Goal: Information Seeking & Learning: Learn about a topic

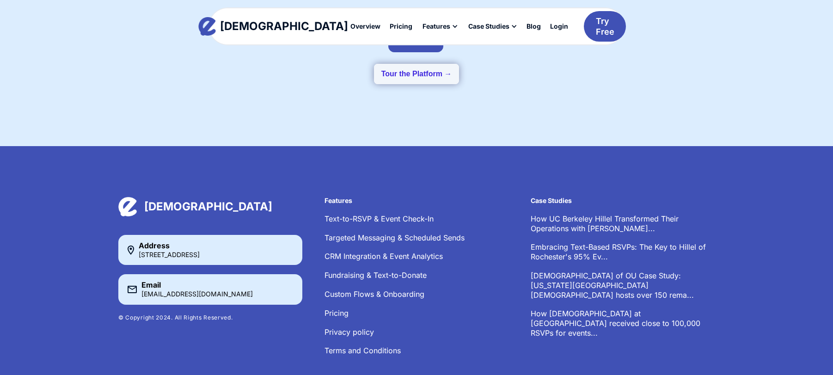
scroll to position [2585, 0]
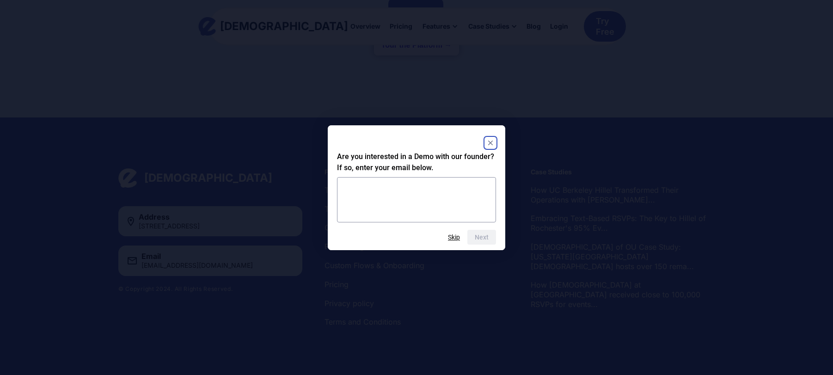
click at [489, 139] on rect "Close" at bounding box center [490, 142] width 11 height 11
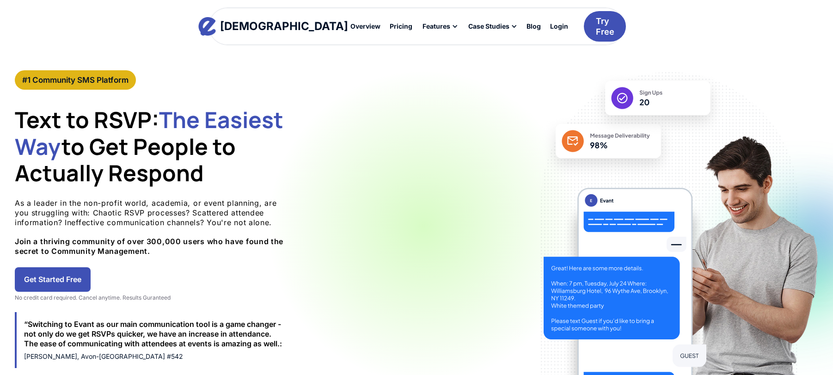
scroll to position [0, 0]
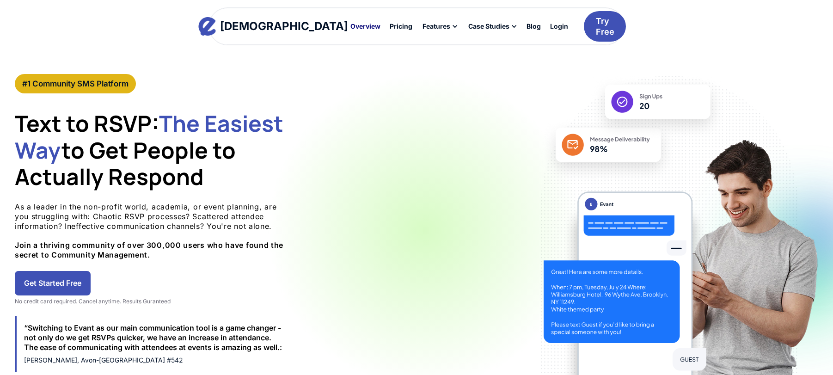
click at [351, 25] on div "Overview" at bounding box center [366, 26] width 30 height 6
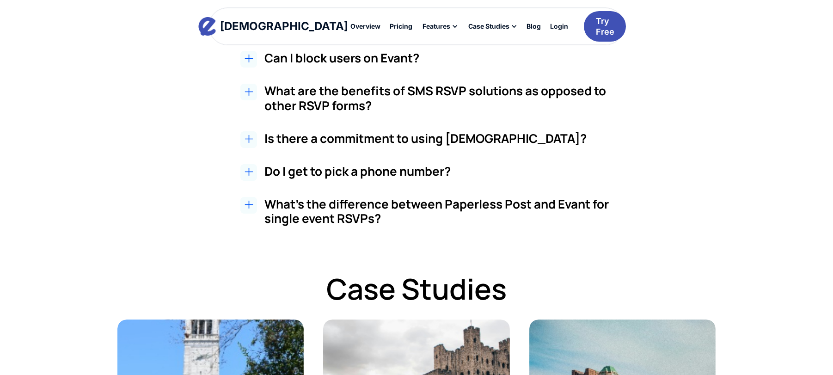
scroll to position [2045, 0]
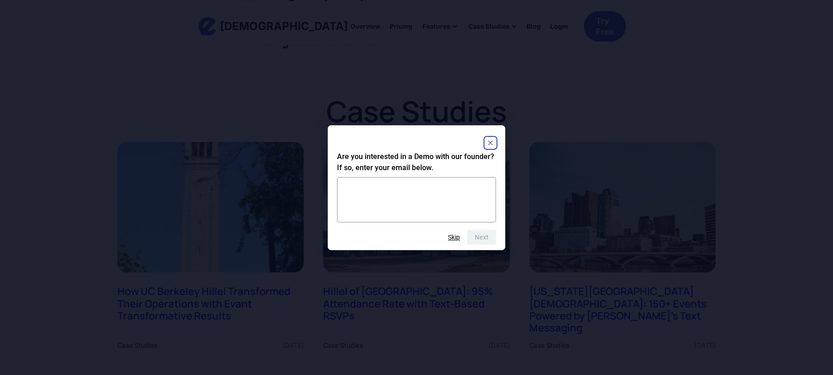
click at [495, 142] on rect "Close" at bounding box center [490, 142] width 11 height 11
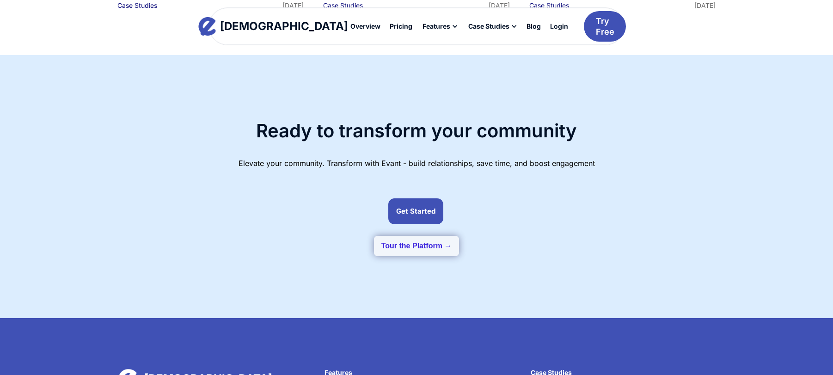
scroll to position [2386, 0]
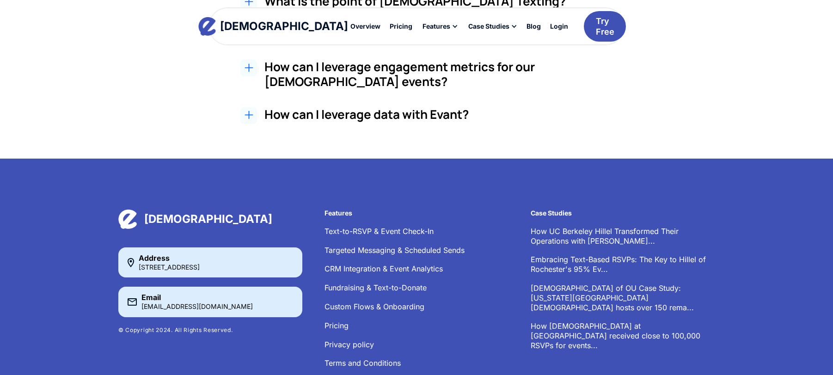
scroll to position [1511, 0]
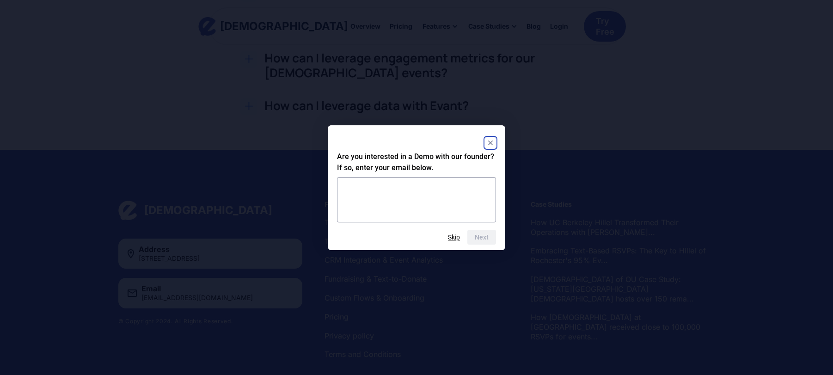
click at [495, 144] on rect "Close" at bounding box center [490, 142] width 11 height 11
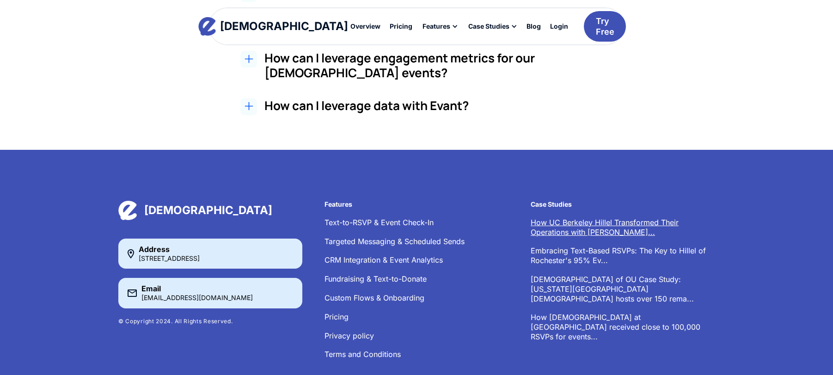
click at [573, 218] on link "How UC Berkeley Hillel Transformed Their Operations with [PERSON_NAME]..." at bounding box center [605, 227] width 148 height 19
click at [527, 27] on div "Blog" at bounding box center [534, 26] width 14 height 6
